Goal: Information Seeking & Learning: Learn about a topic

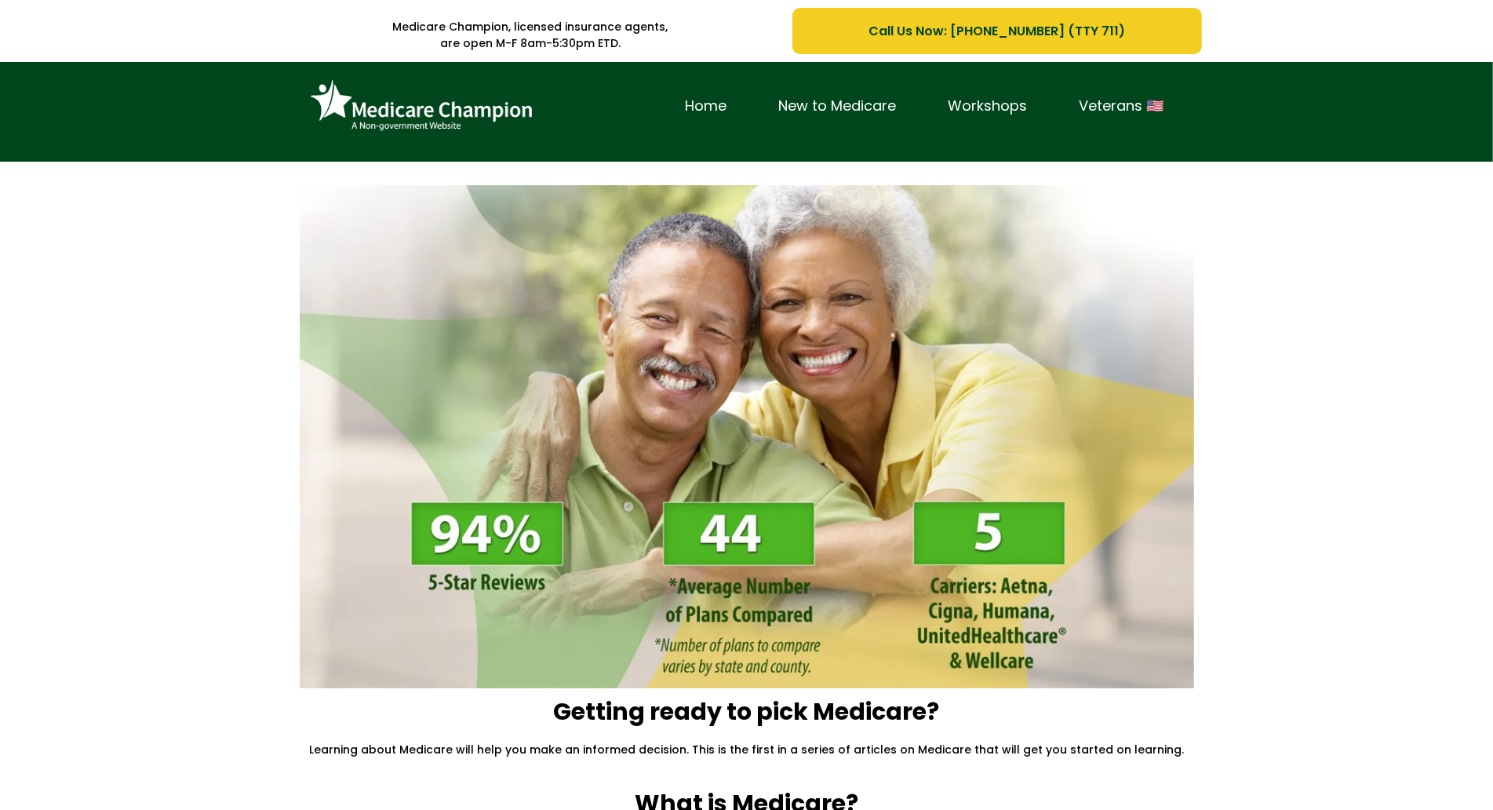
click at [151, 153] on div "Home New to Medicare Workshops Veterans 🇺🇸" at bounding box center [746, 112] width 1493 height 100
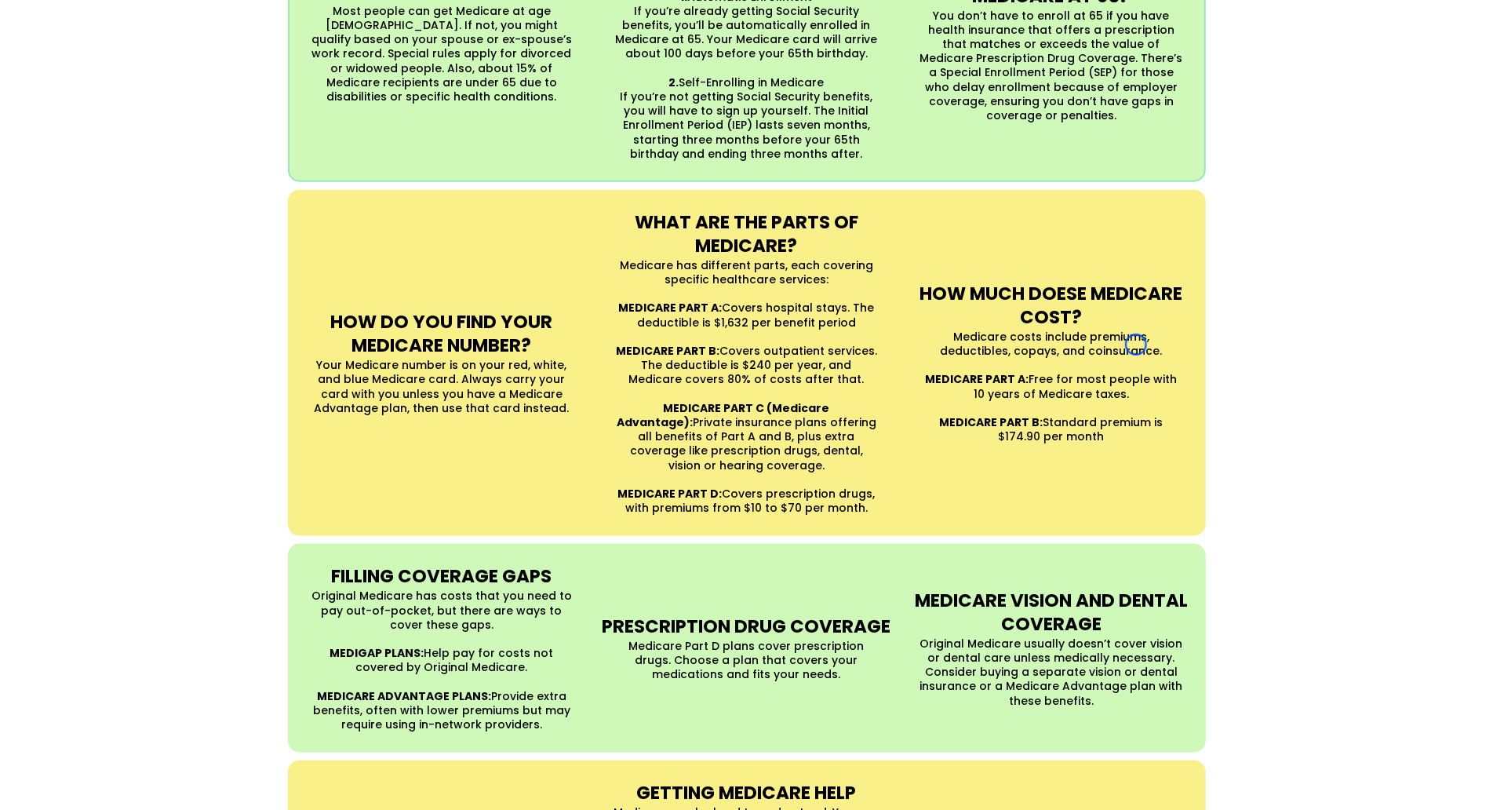
scroll to position [1312, 0]
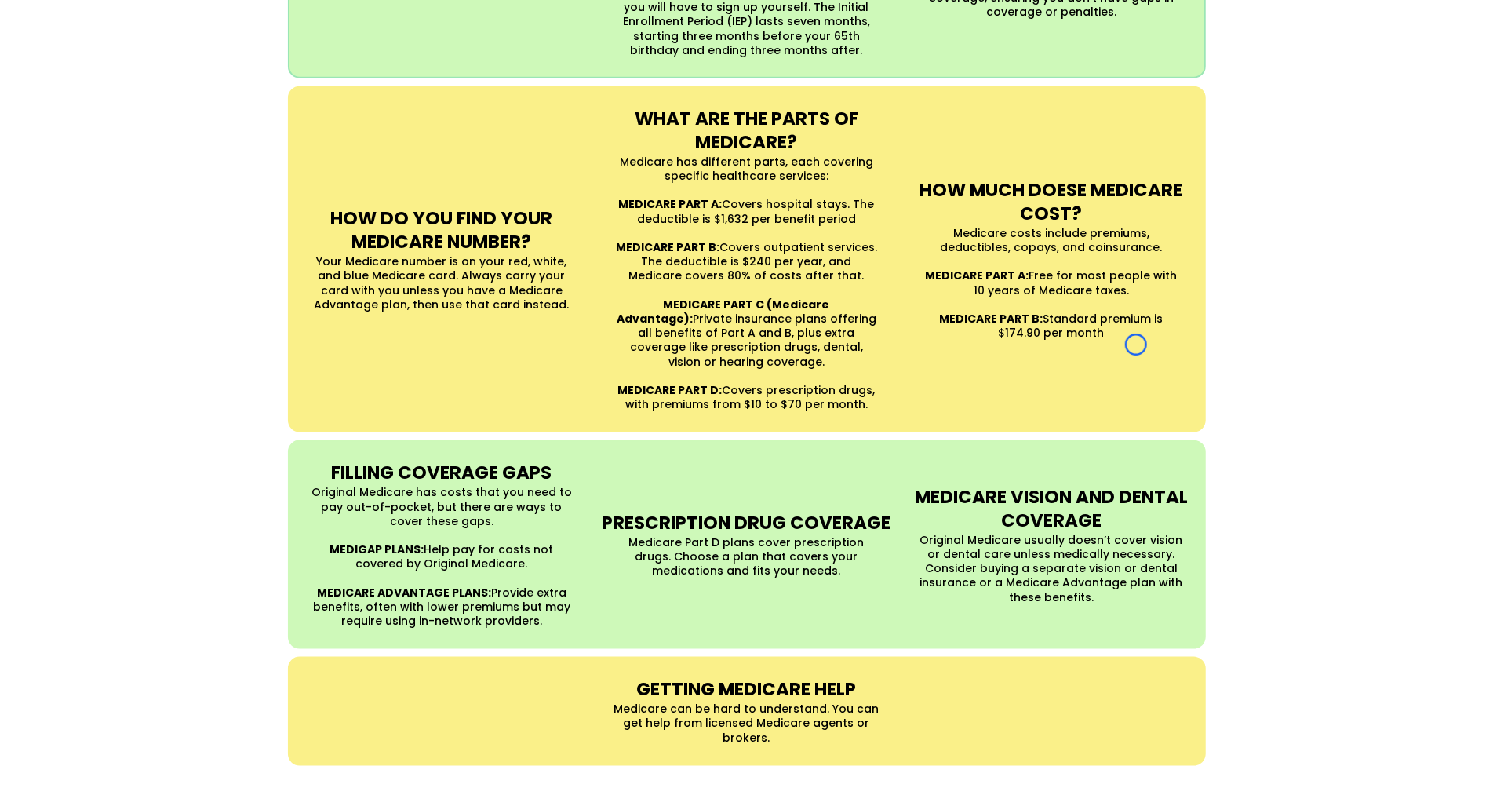
click at [151, 153] on div "UNDERSTANDING MEDICARE Medicare is a Federal health insurance program for peopl…" at bounding box center [746, 195] width 1493 height 1172
click at [145, 120] on div "UNDERSTANDING MEDICARE Medicare is a Federal health insurance program for peopl…" at bounding box center [746, 195] width 1493 height 1172
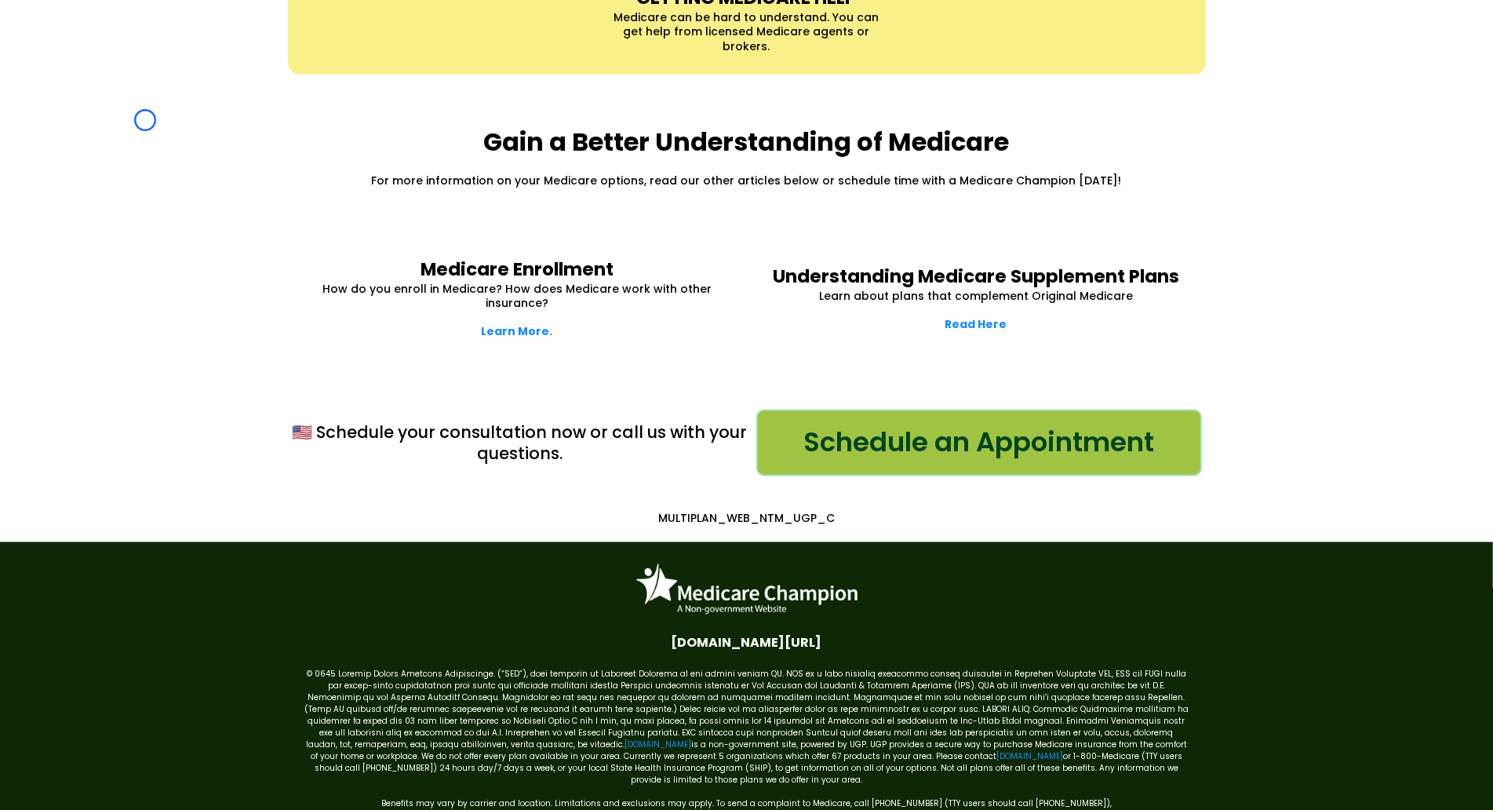
scroll to position [2054, 0]
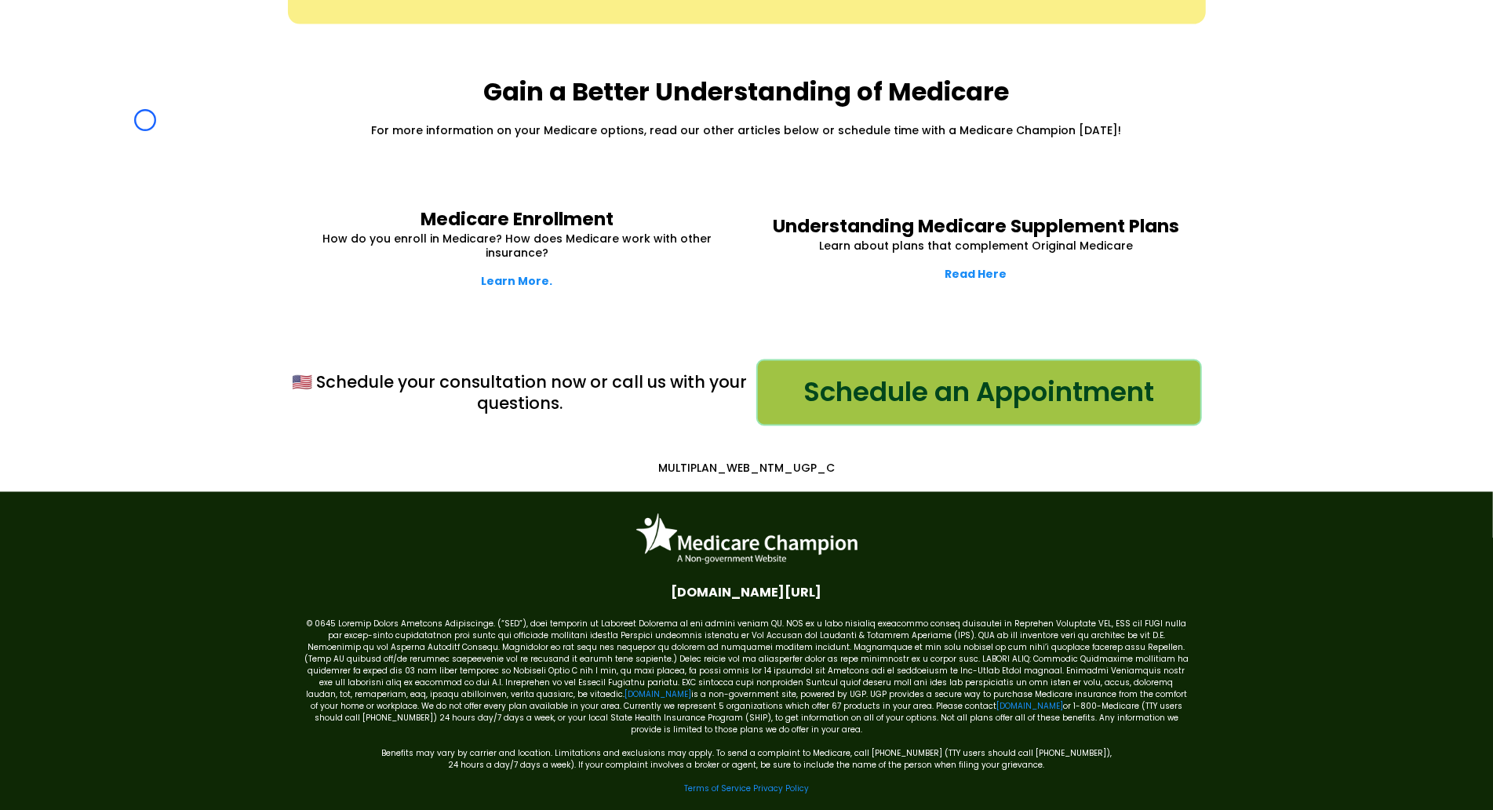
click at [145, 120] on div "Gain a Better Understanding of Medicare For more information on your Medicare o…" at bounding box center [746, 106] width 1493 height 133
click at [155, 110] on div "Gain a Better Understanding of Medicare For more information on your Medicare o…" at bounding box center [746, 106] width 1493 height 133
click at [624, 689] on link "[DOMAIN_NAME]" at bounding box center [657, 695] width 67 height 12
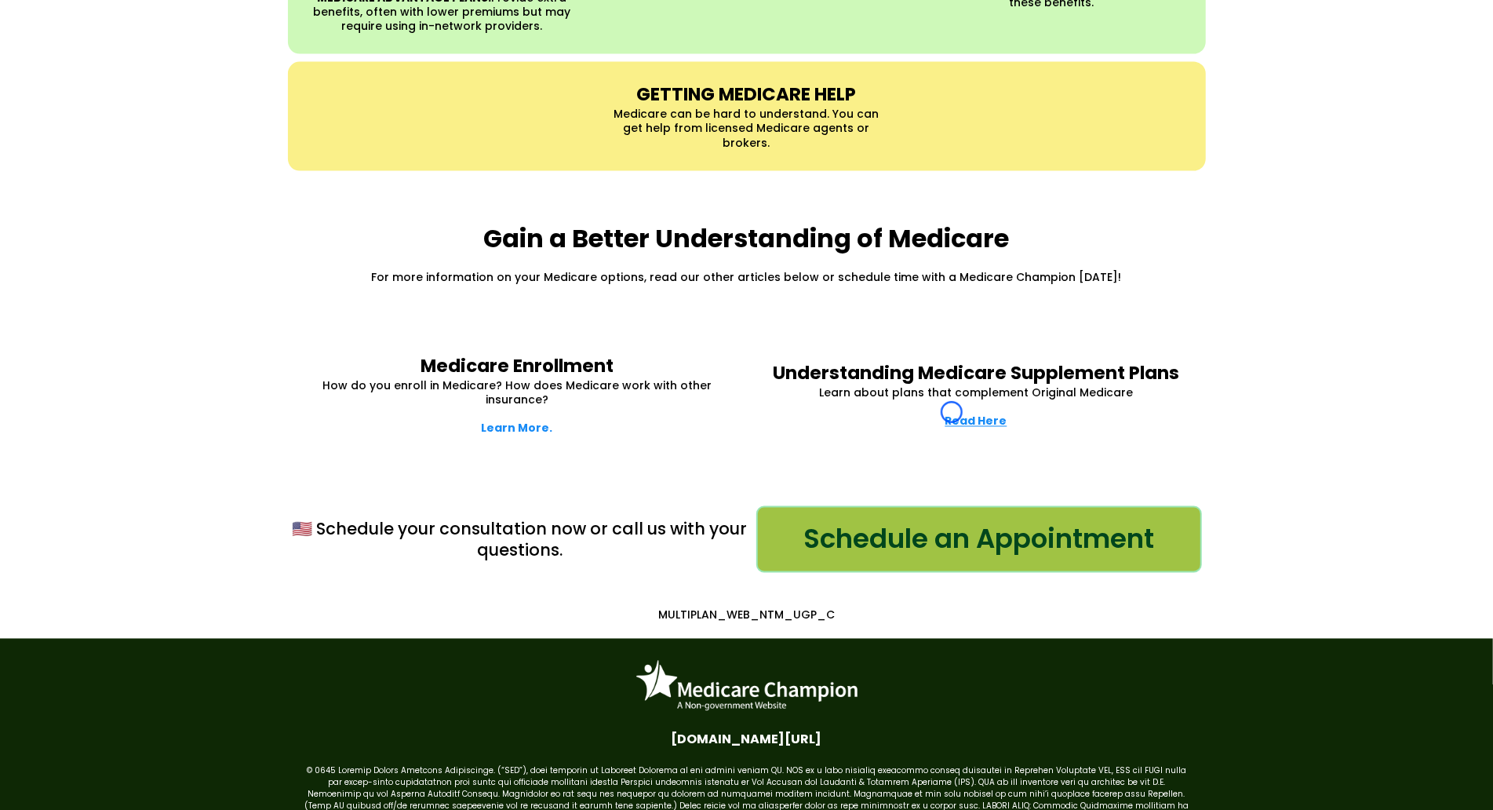
click at [952, 413] on strong "Read Here" at bounding box center [976, 421] width 62 height 16
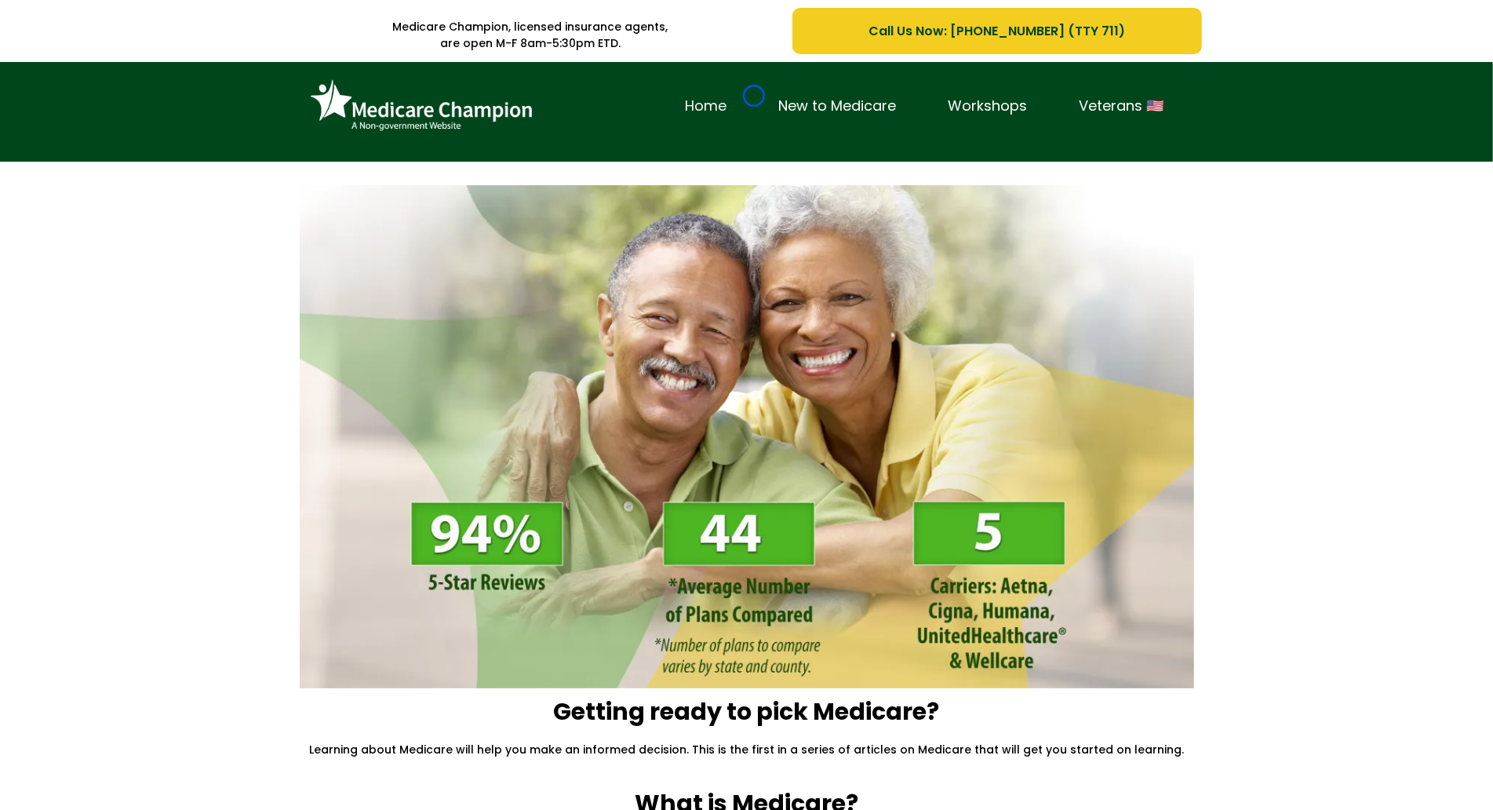
click at [753, 96] on link "Home" at bounding box center [706, 106] width 93 height 24
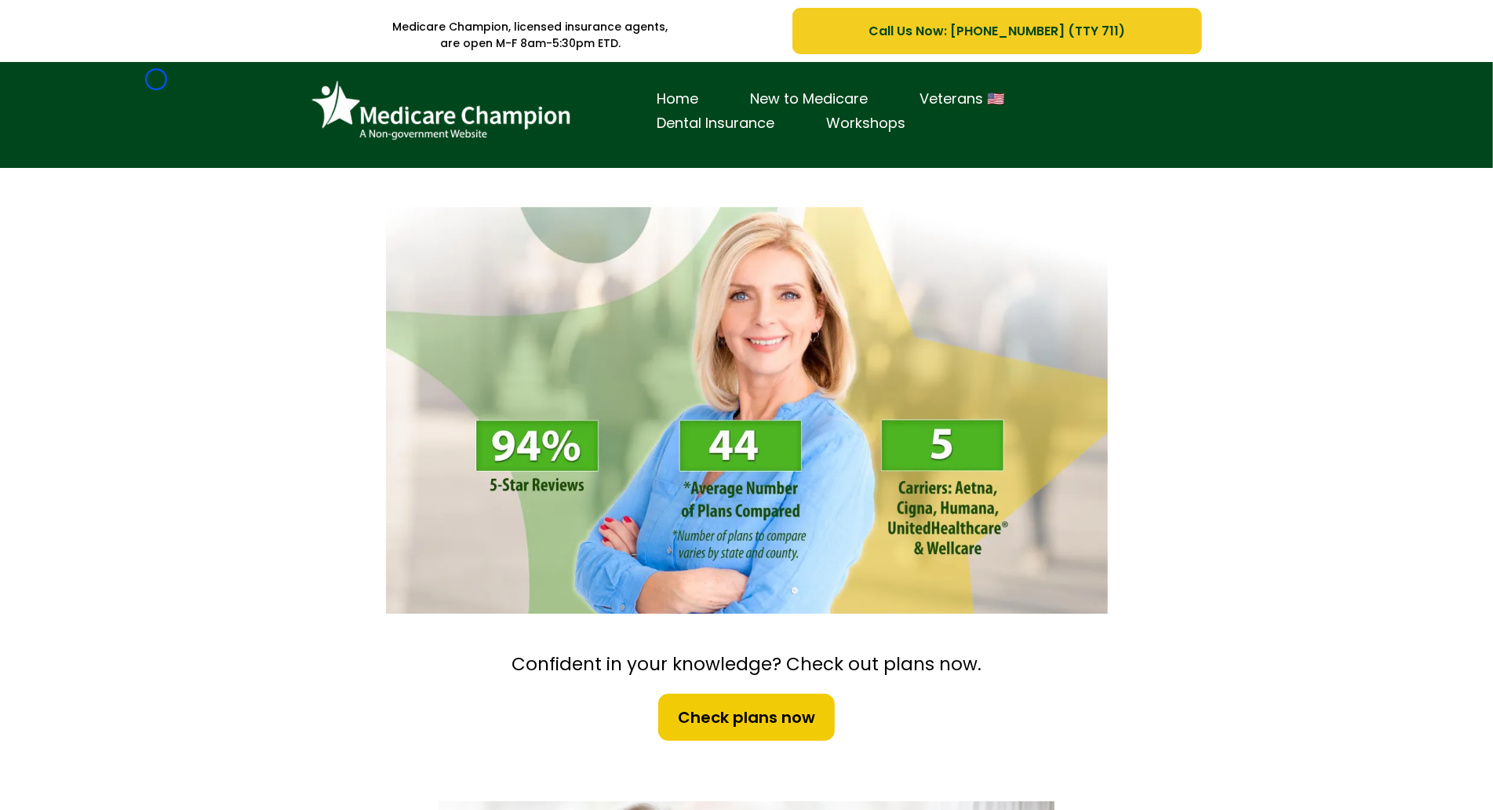
click at [156, 79] on div "Home New to Medicare Veterans 🇺🇸 Dental Insurance Workshops" at bounding box center [746, 115] width 1493 height 106
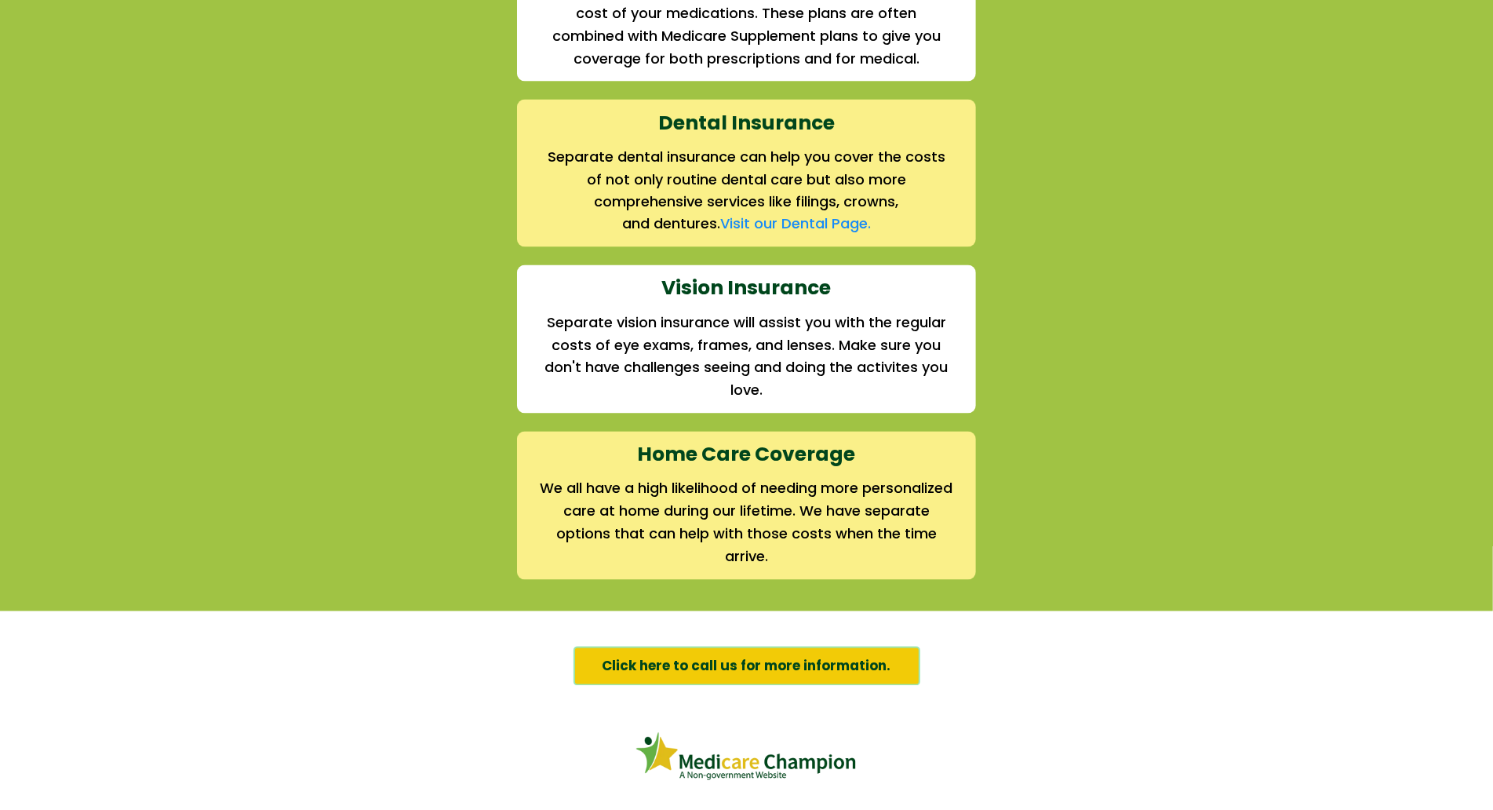
scroll to position [2175, 0]
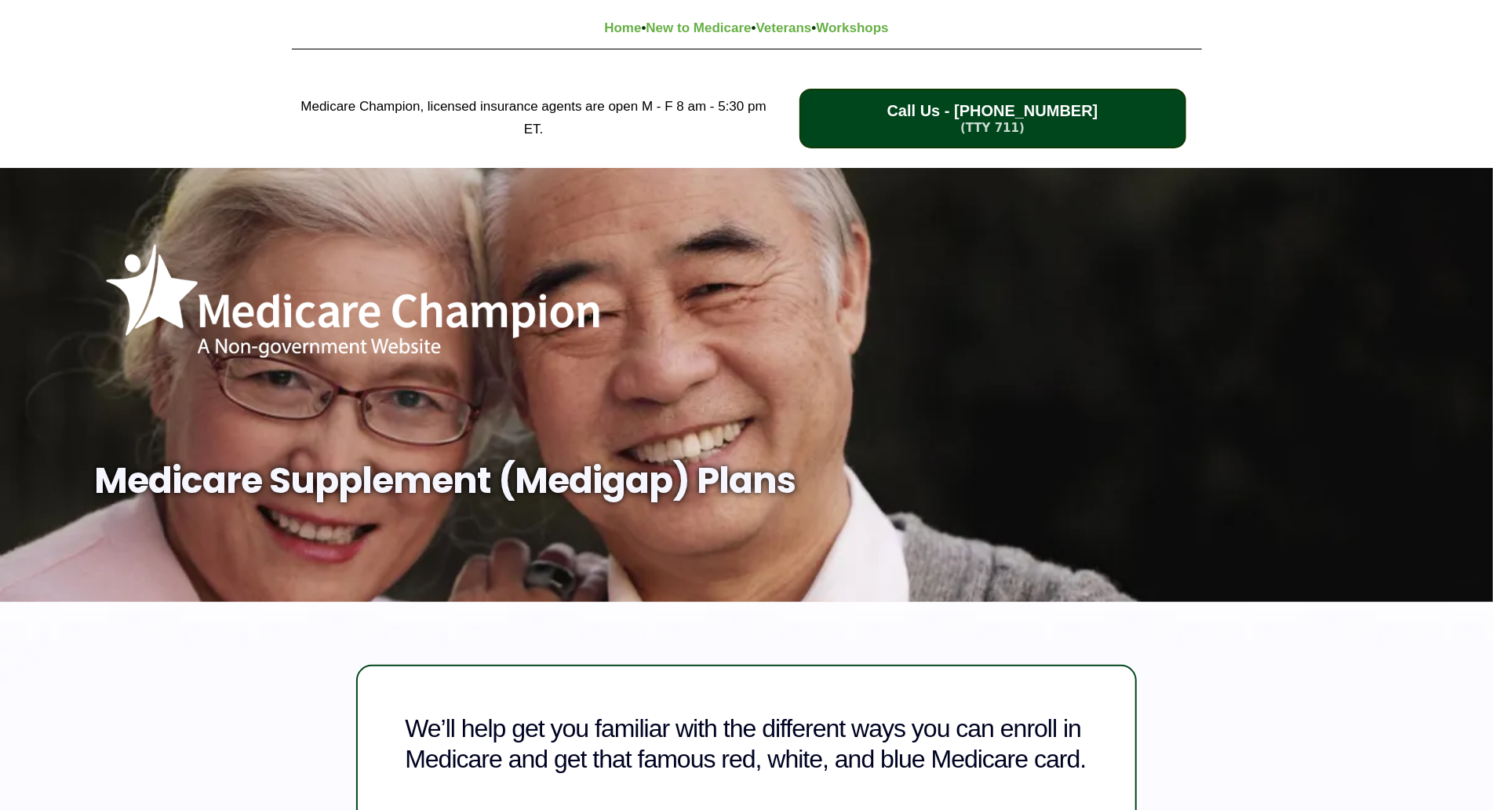
click at [127, 125] on div "Medicare Champion, licensed insurance agents are open M - F 8 am - 5:30 pm ET. …" at bounding box center [746, 118] width 1493 height 99
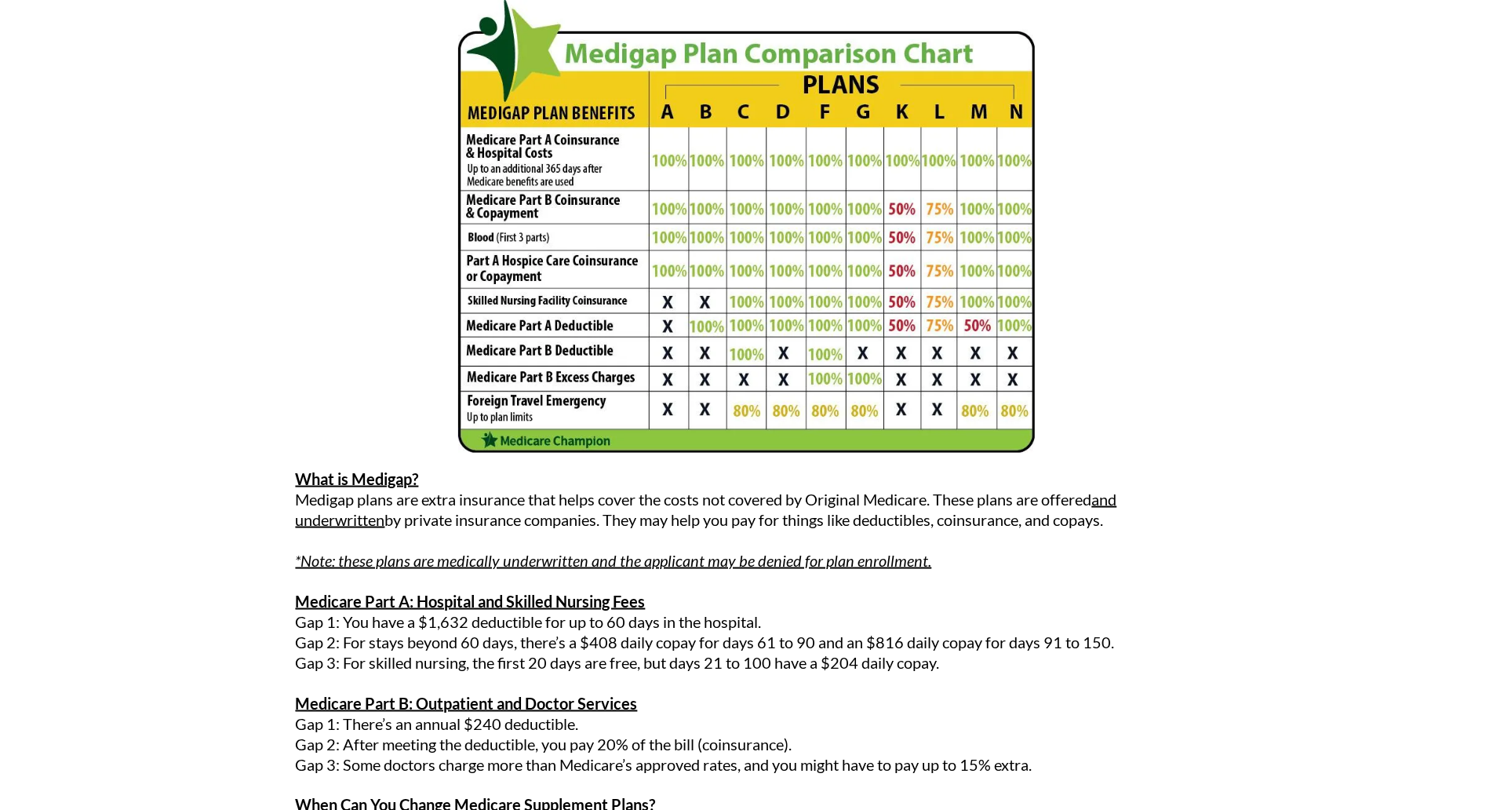
scroll to position [1556, 0]
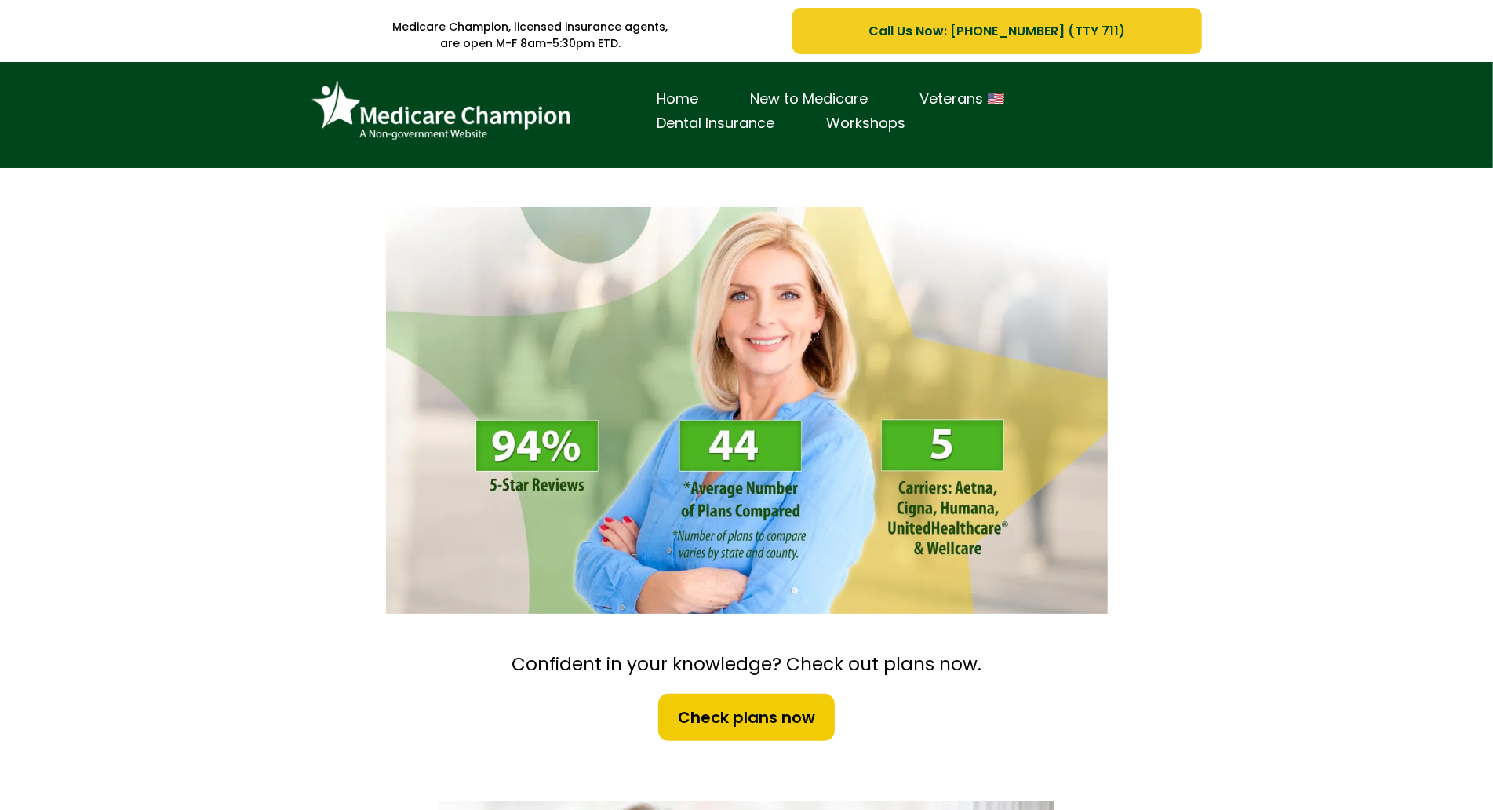
click at [754, 96] on link "New to Medicare" at bounding box center [809, 99] width 169 height 24
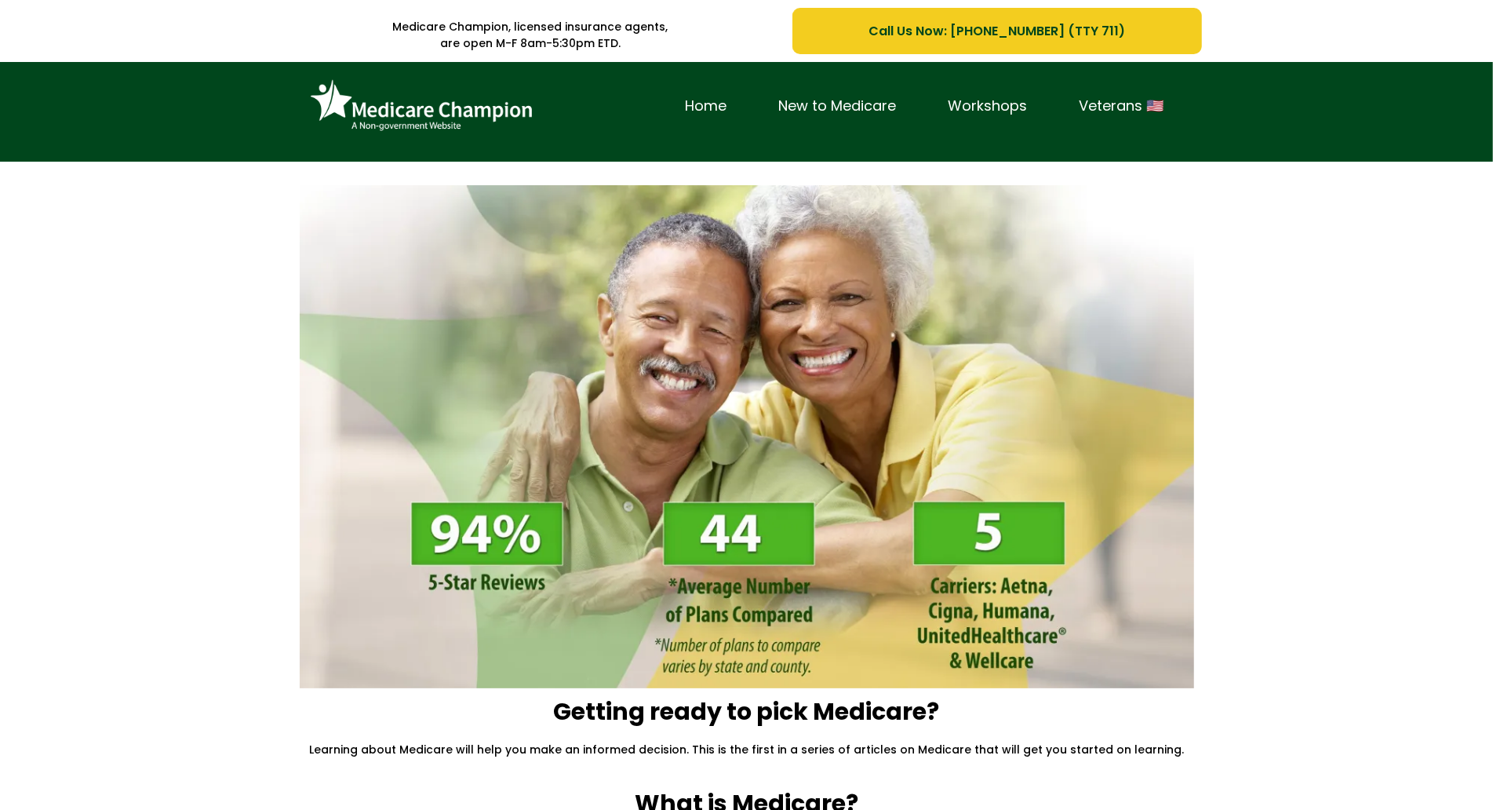
click at [150, 100] on div "Home New to Medicare Workshops Veterans 🇺🇸" at bounding box center [746, 112] width 1493 height 100
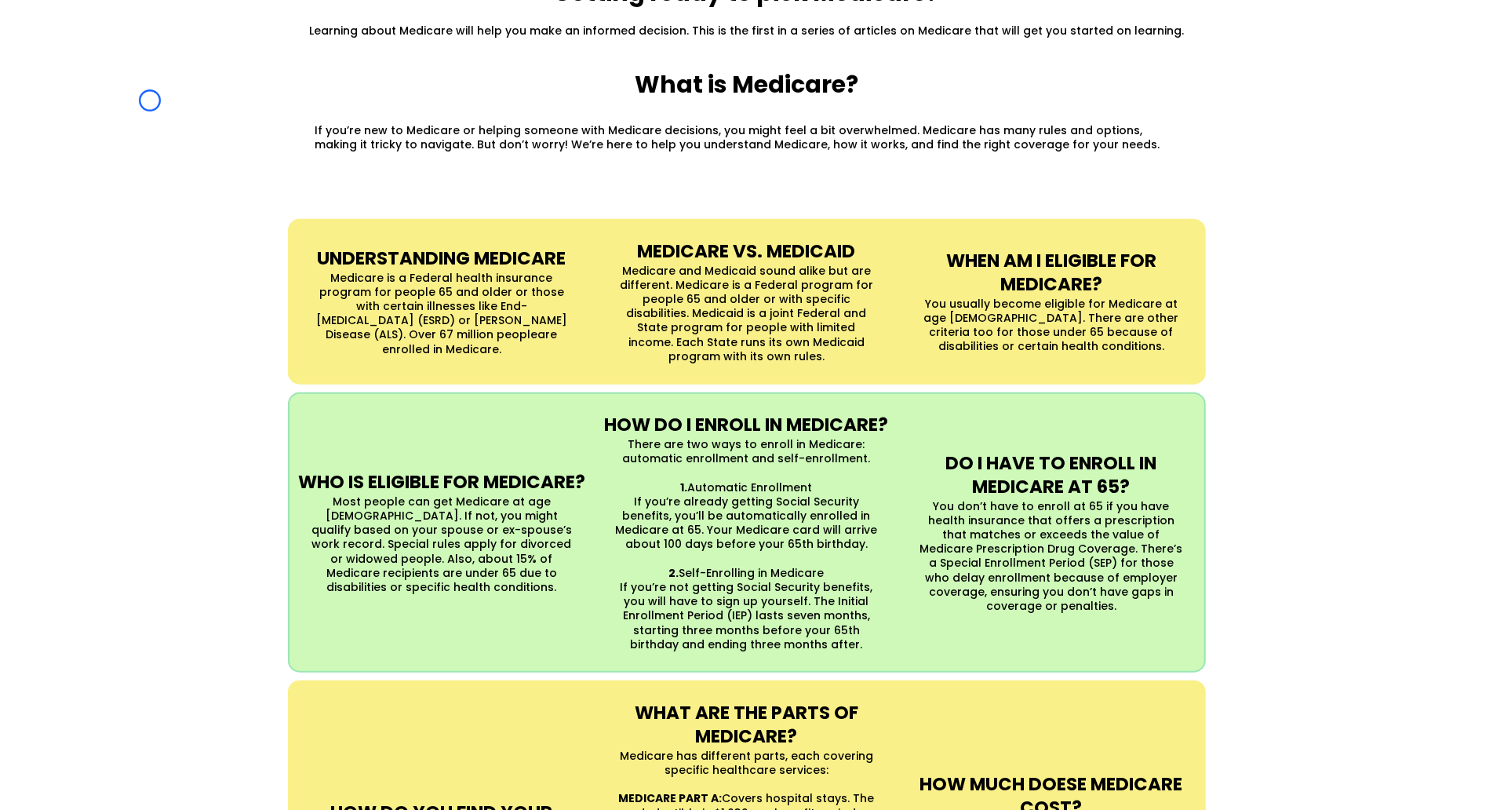
scroll to position [745, 0]
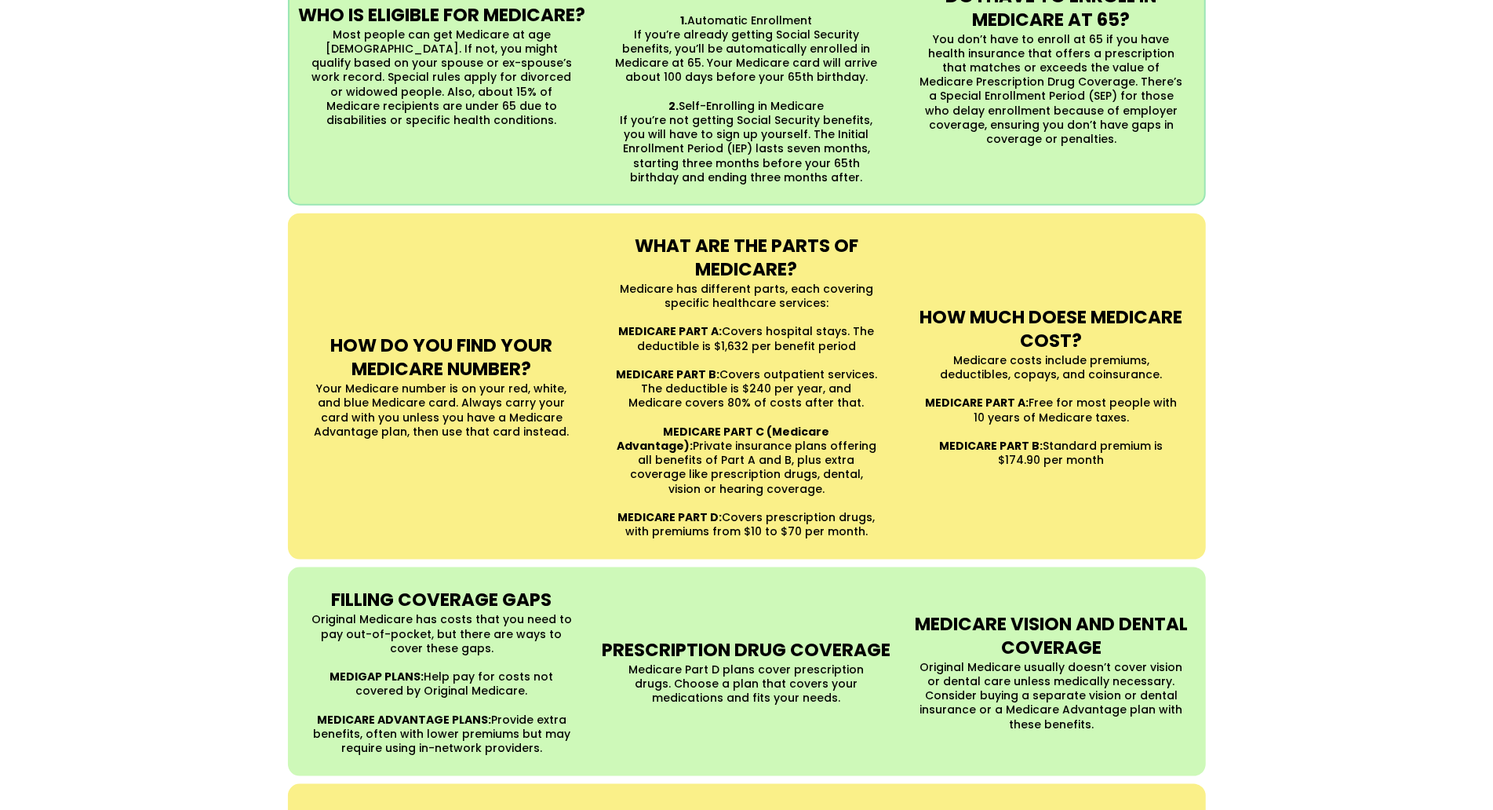
click at [150, 100] on div "UNDERSTANDING MEDICARE Medicare is a Federal health insurance program for peopl…" at bounding box center [746, 322] width 1493 height 1172
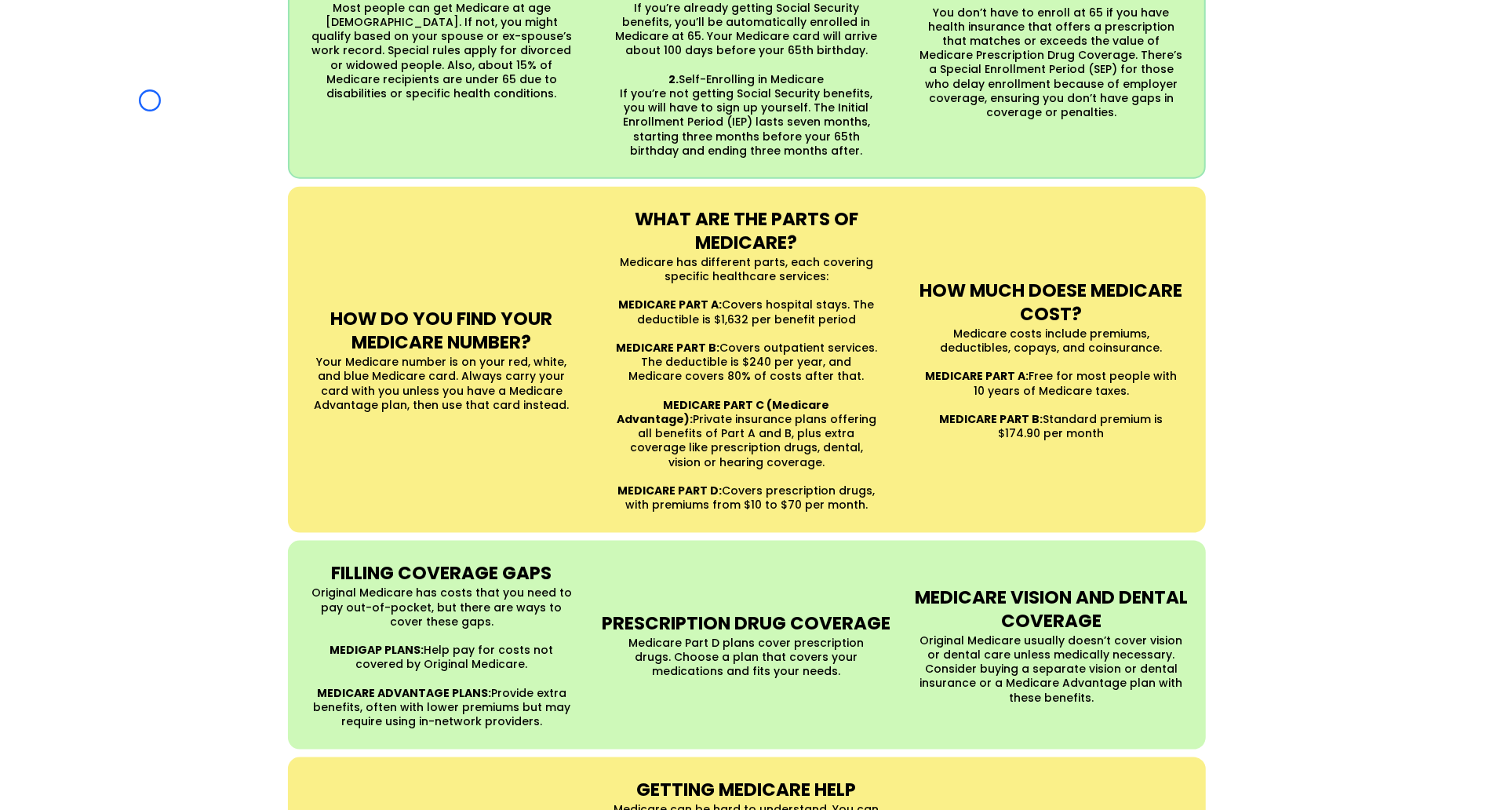
scroll to position [2054, 0]
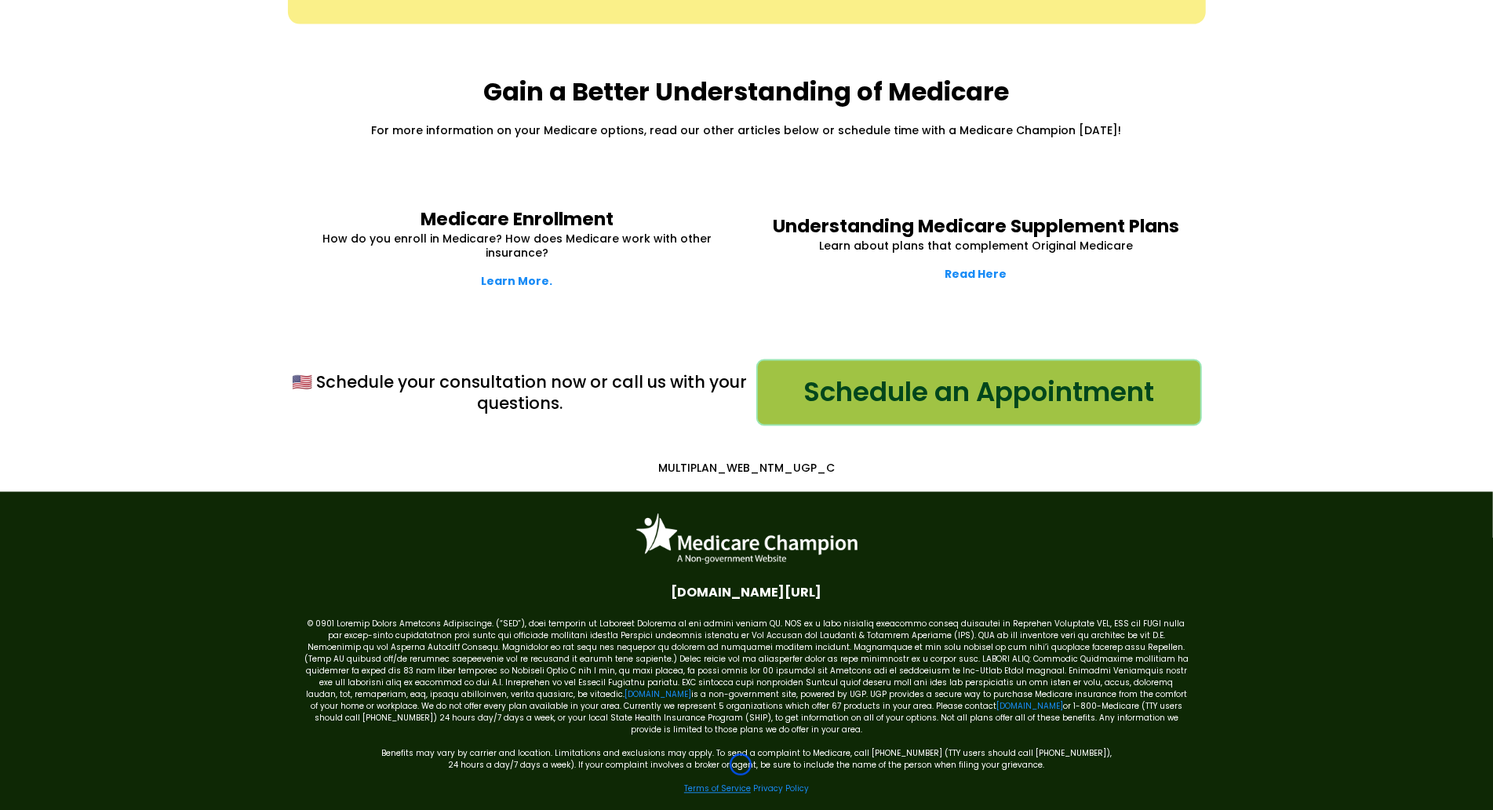
click at [740, 783] on link "Terms of Service" at bounding box center [717, 789] width 67 height 12
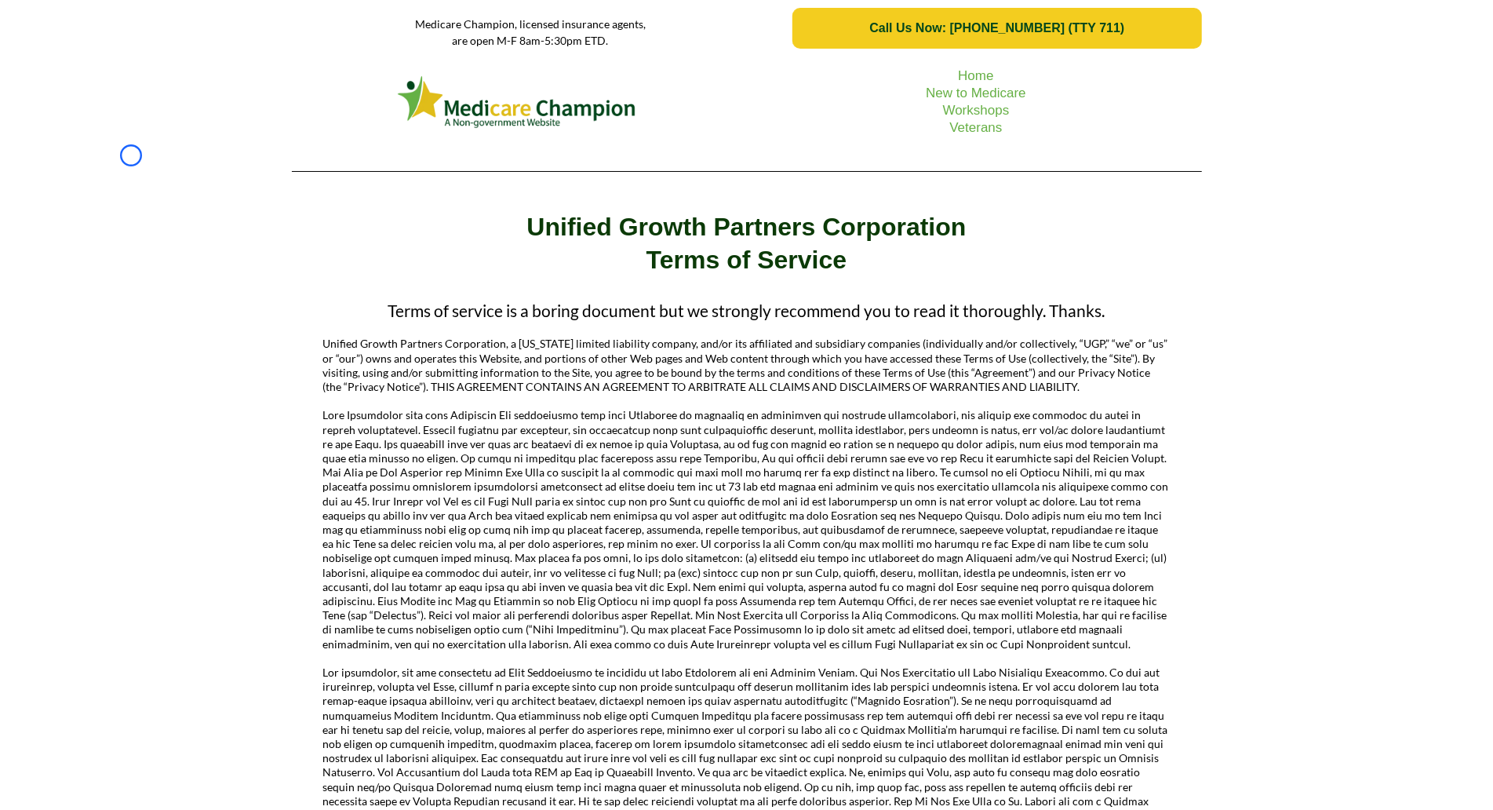
click at [131, 155] on div "Home New to Medicare Workshops Veterans" at bounding box center [746, 119] width 1493 height 127
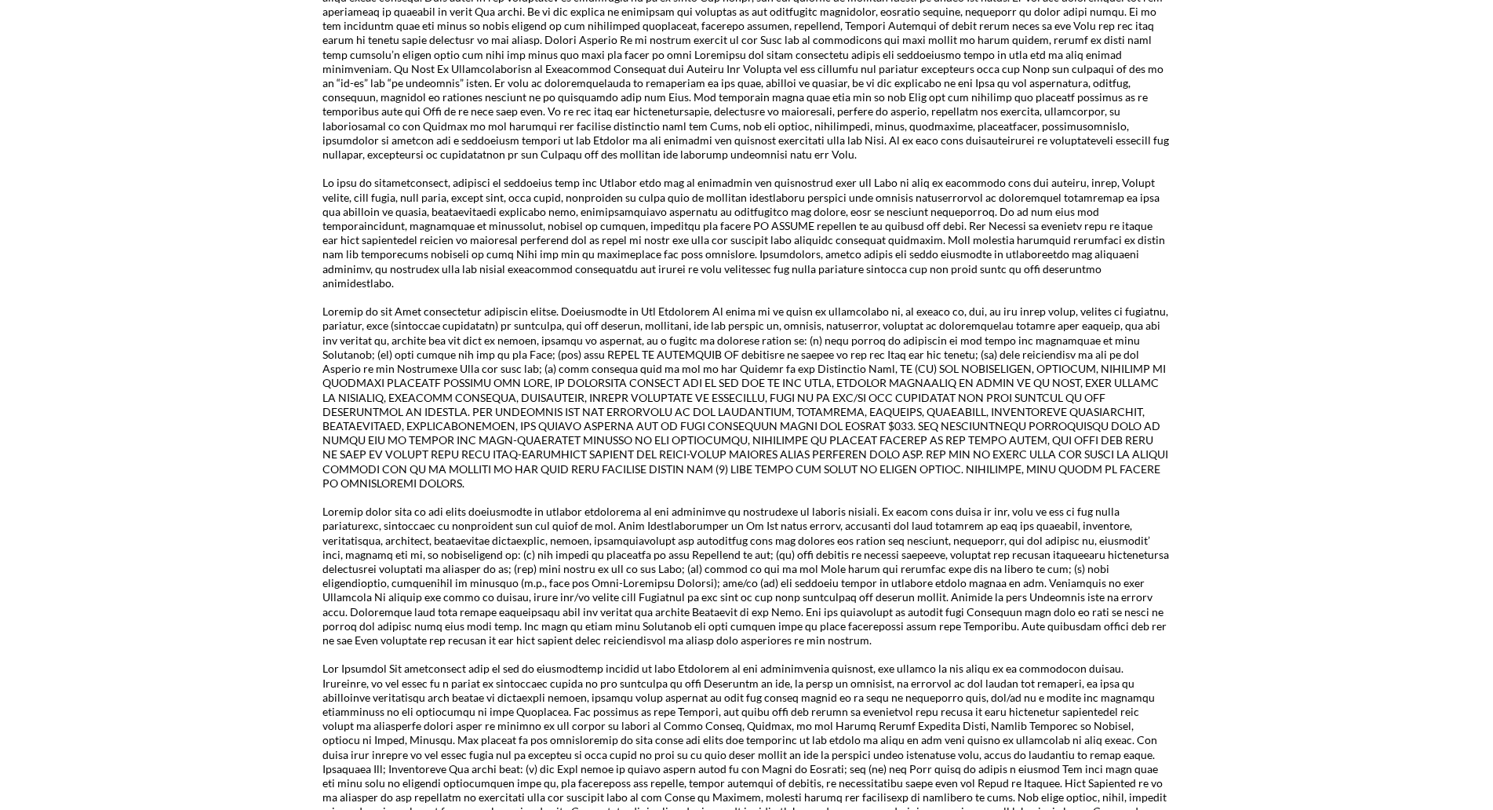
scroll to position [2388, 0]
